Goal: Information Seeking & Learning: Learn about a topic

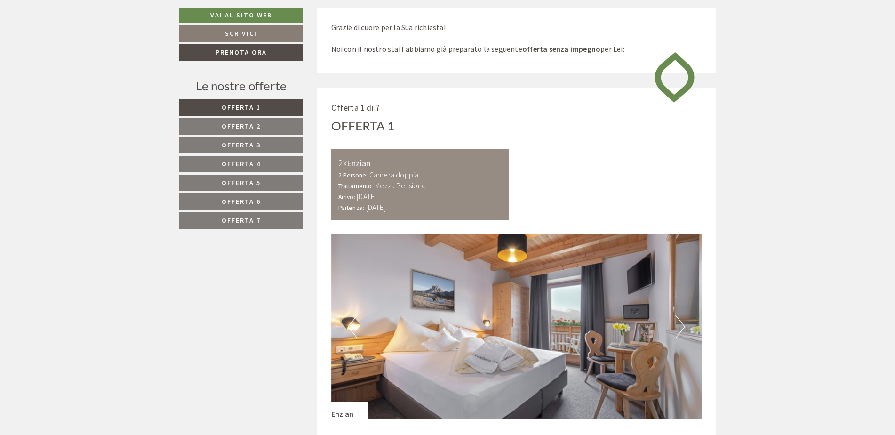
scroll to position [658, 0]
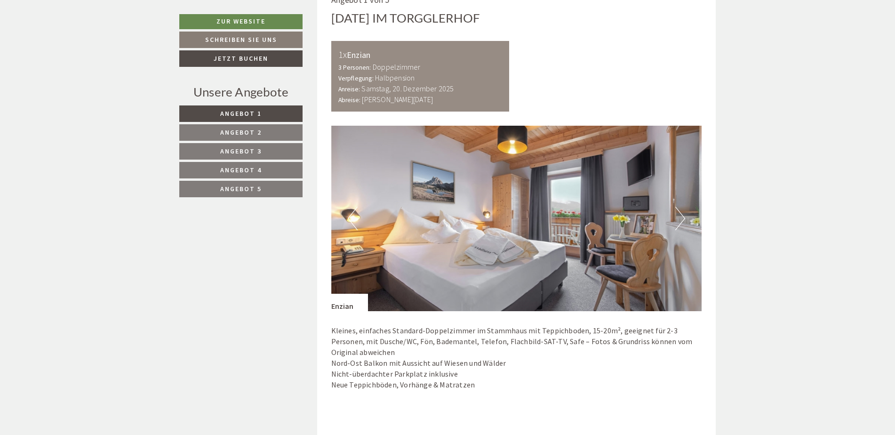
scroll to position [800, 0]
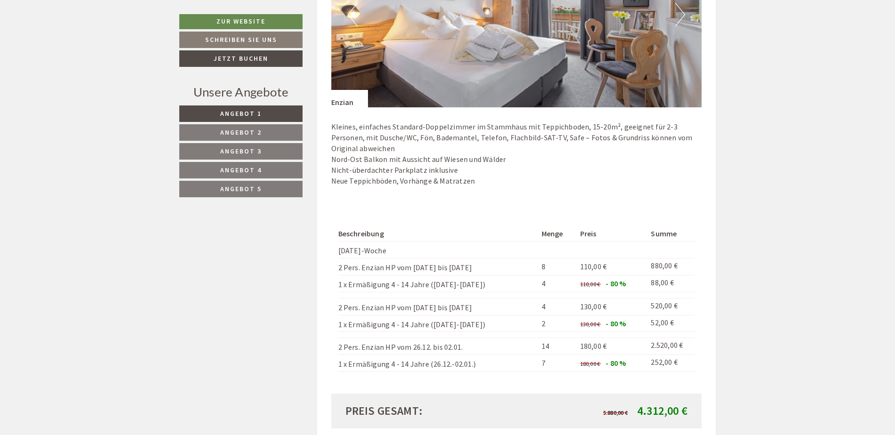
click at [272, 193] on link "Angebot 5" at bounding box center [240, 189] width 123 height 16
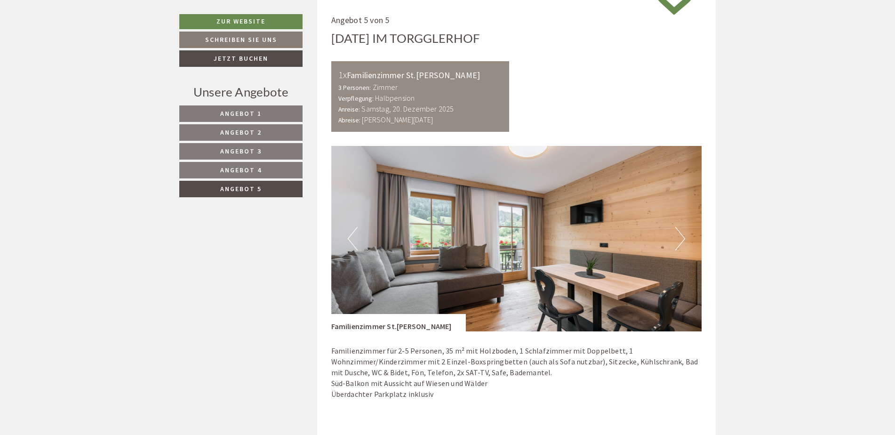
click at [270, 175] on link "Angebot 4" at bounding box center [240, 170] width 123 height 16
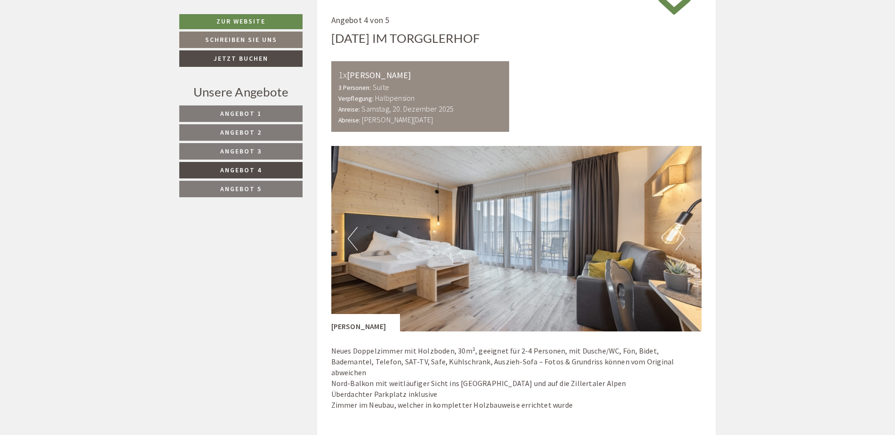
click at [264, 152] on link "Angebot 3" at bounding box center [240, 151] width 123 height 16
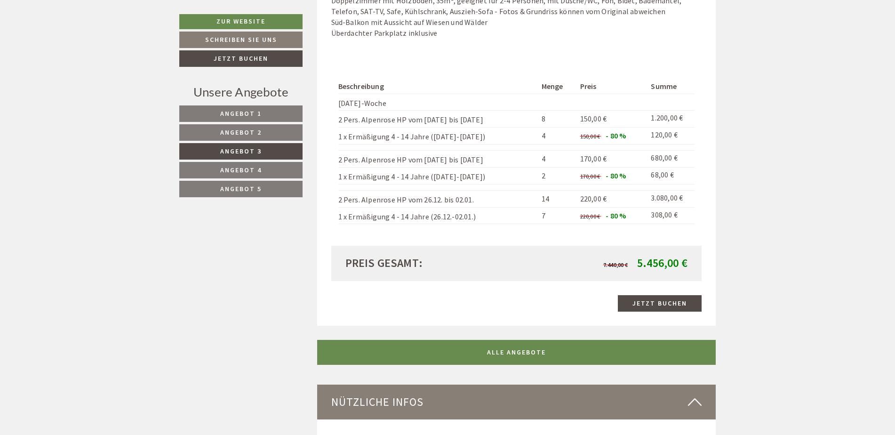
scroll to position [858, 0]
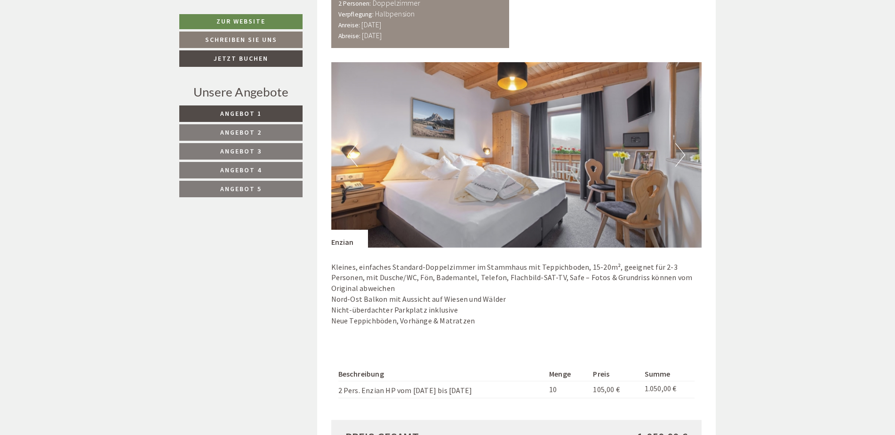
scroll to position [705, 0]
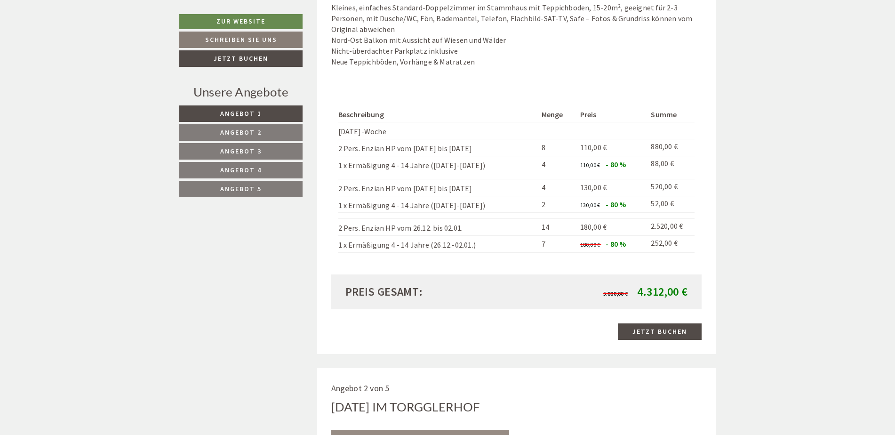
scroll to position [911, 0]
